Goal: Participate in discussion

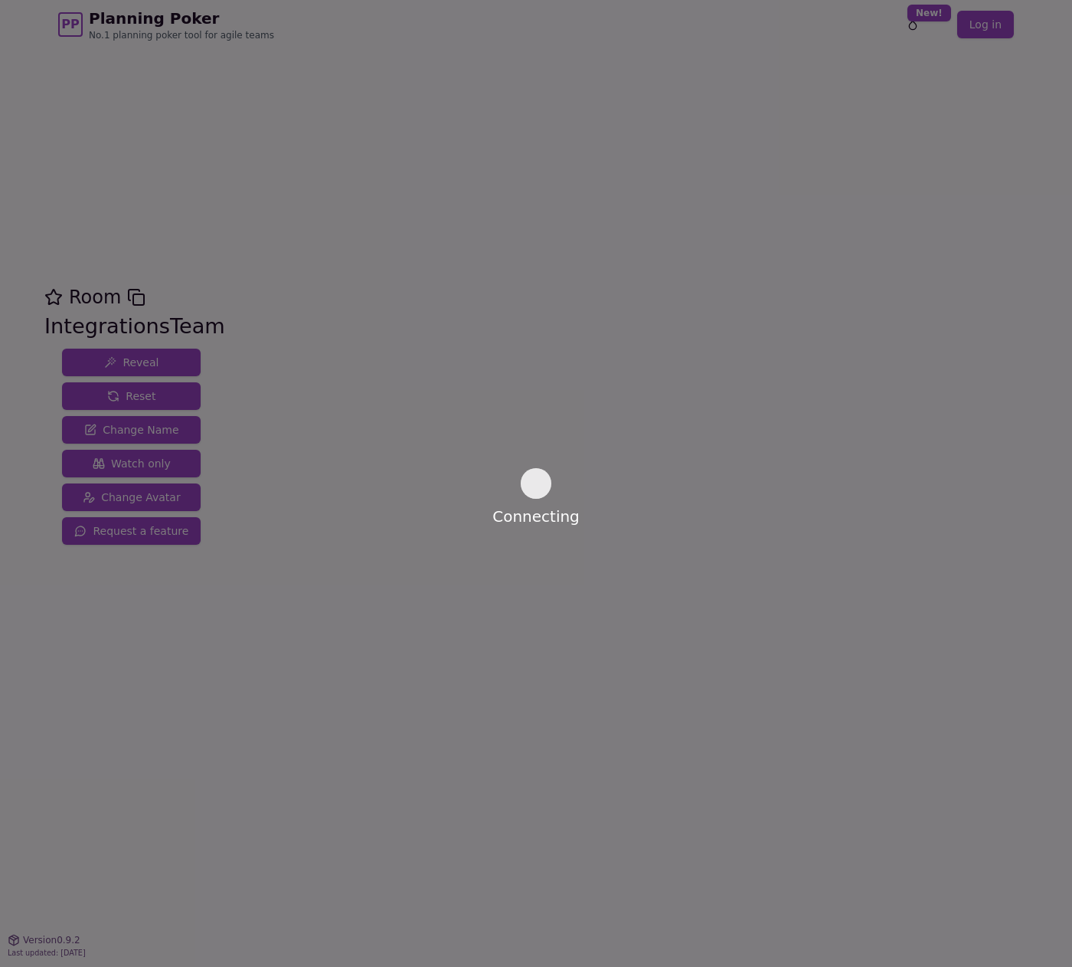
drag, startPoint x: 198, startPoint y: 20, endPoint x: 448, endPoint y: 120, distance: 269.8
click at [448, 120] on div "Connecting" at bounding box center [536, 483] width 1072 height 967
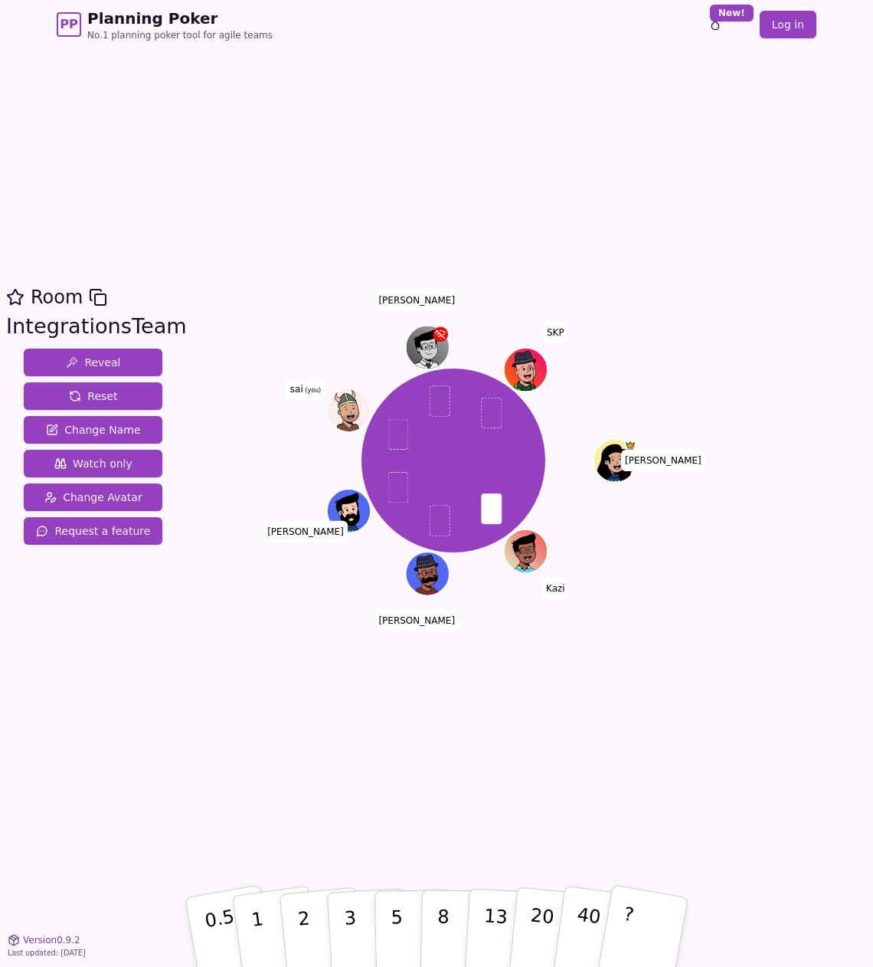
click at [283, 708] on div "Room IntegrationsTeam Reveal Reset Change Name Watch only Change Avatar Request…" at bounding box center [436, 494] width 873 height 890
click at [357, 918] on button "3" at bounding box center [367, 931] width 83 height 119
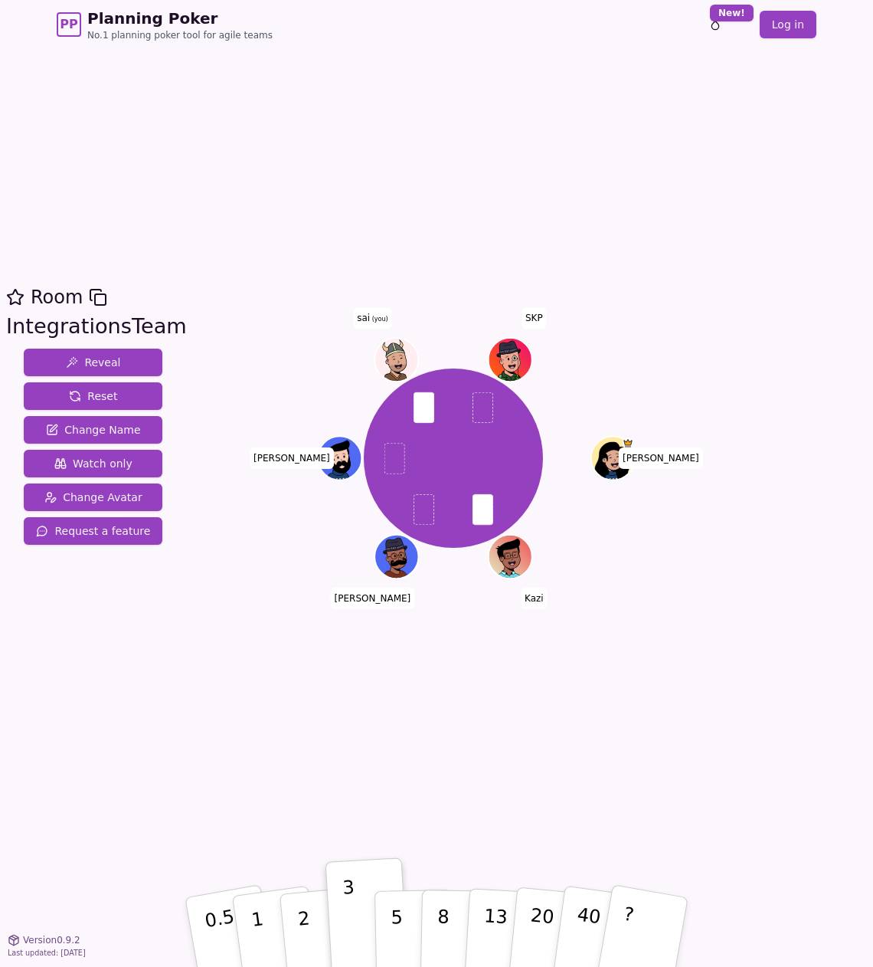
click at [208, 705] on div "Room IntegrationsTeam Reveal Reset Change Name Watch only Change Avatar Request…" at bounding box center [436, 494] width 873 height 890
click at [303, 920] on p "2" at bounding box center [306, 933] width 20 height 83
click at [353, 923] on p "3" at bounding box center [351, 932] width 17 height 83
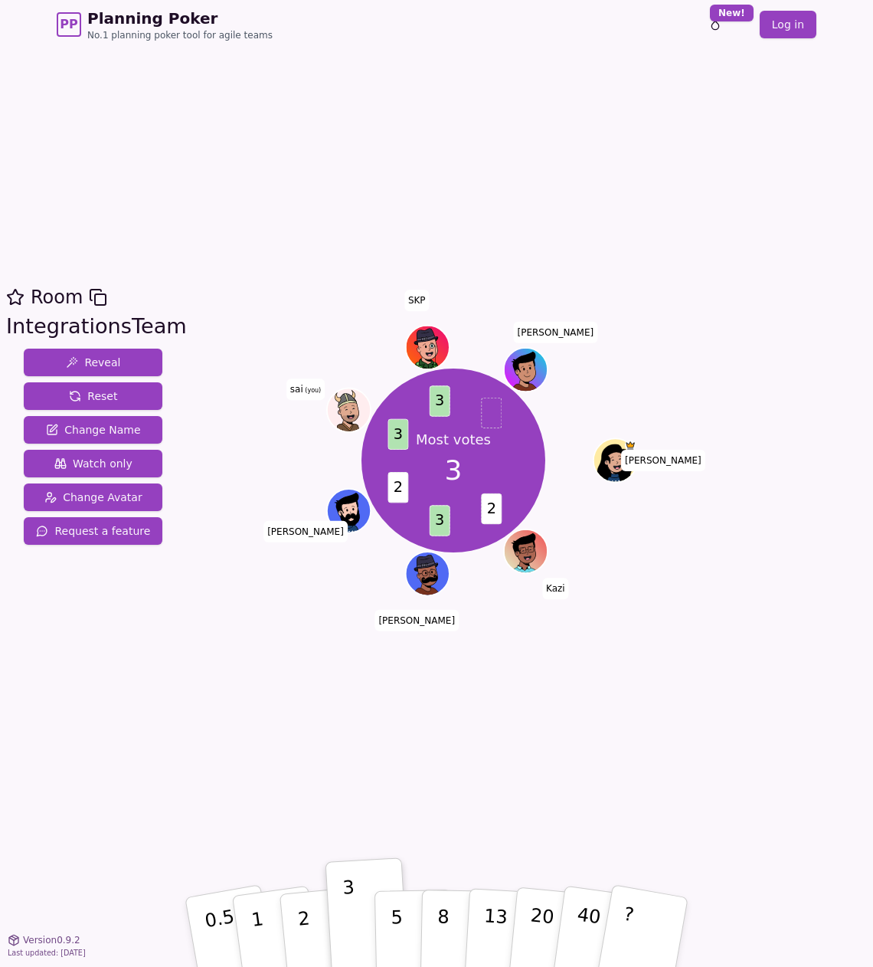
click at [404, 770] on div "Room IntegrationsTeam Reveal Reset Change Name Watch only Change Avatar Request…" at bounding box center [436, 494] width 873 height 890
click at [358, 945] on button "3" at bounding box center [367, 931] width 83 height 119
click at [299, 905] on p "2" at bounding box center [306, 933] width 20 height 83
click at [298, 739] on div "Room IntegrationsTeam Reveal Reset Change Name Watch only Change Avatar Request…" at bounding box center [436, 494] width 873 height 890
click at [321, 100] on div "Room IntegrationsTeam Reveal Reset Change Name Watch only Change Avatar Request…" at bounding box center [436, 494] width 873 height 890
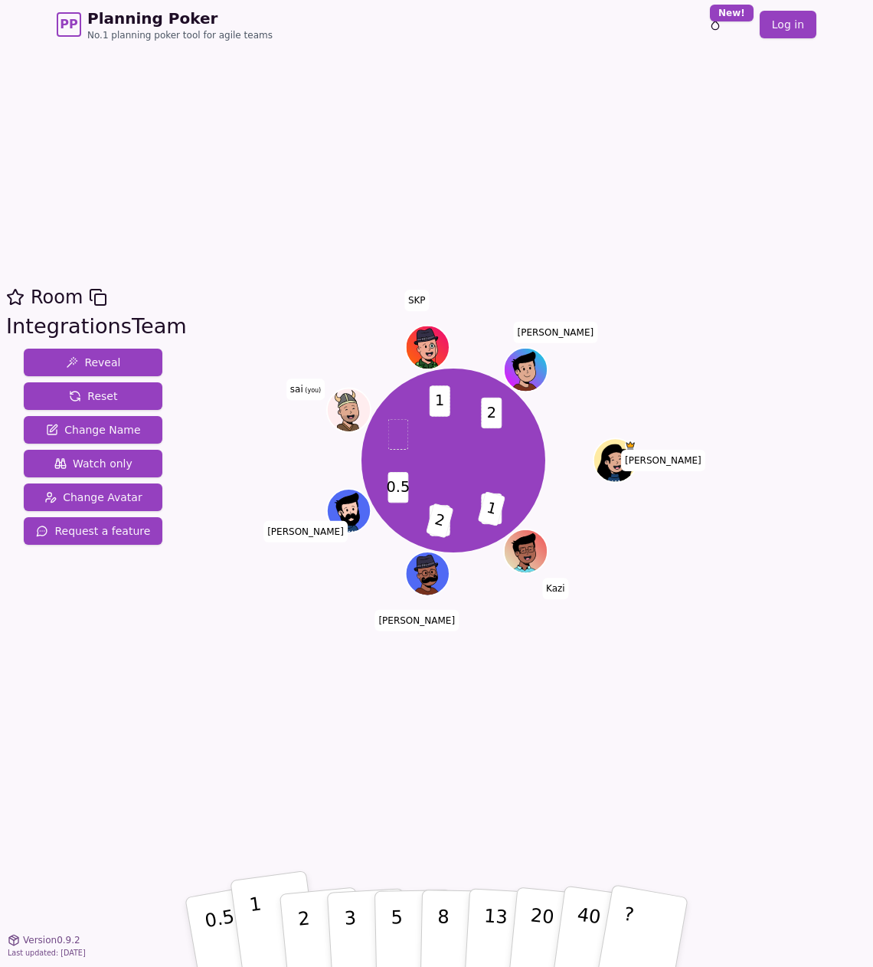
click at [267, 934] on button "1" at bounding box center [275, 932] width 91 height 124
click at [233, 734] on div "Room IntegrationsTeam Reveal Reset Change Name Watch only Change Avatar Request…" at bounding box center [436, 494] width 873 height 890
click at [316, 921] on button "2" at bounding box center [321, 933] width 87 height 122
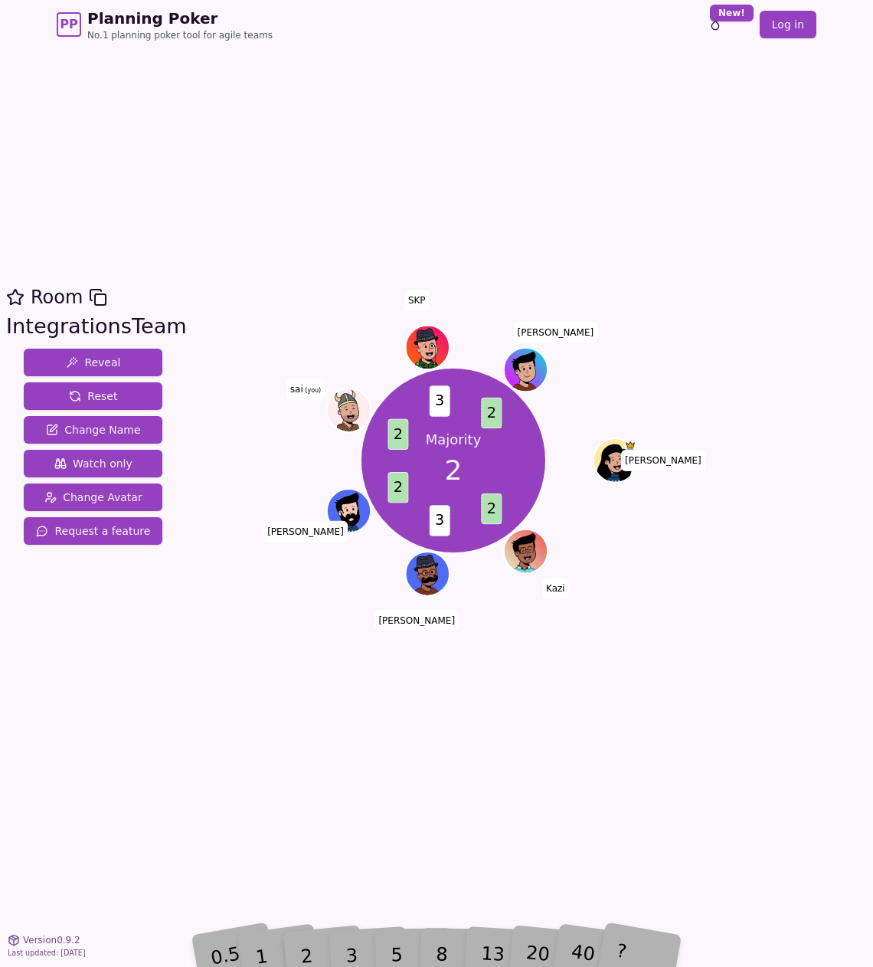
click at [261, 718] on div "Room IntegrationsTeam Reveal Reset Change Name Watch only Change Avatar Request…" at bounding box center [436, 494] width 873 height 890
